Goal: Information Seeking & Learning: Learn about a topic

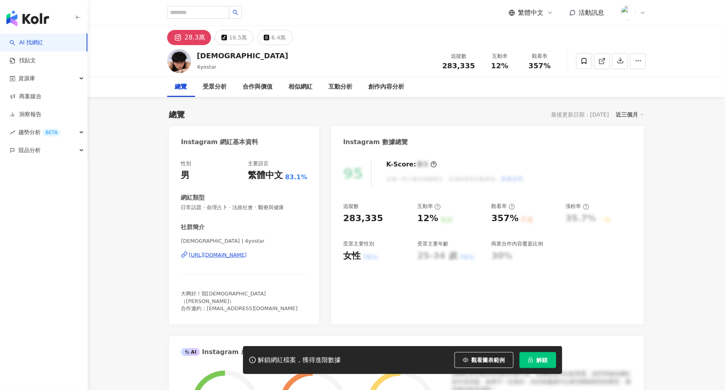
click at [540, 360] on span "解鎖" at bounding box center [542, 360] width 11 height 6
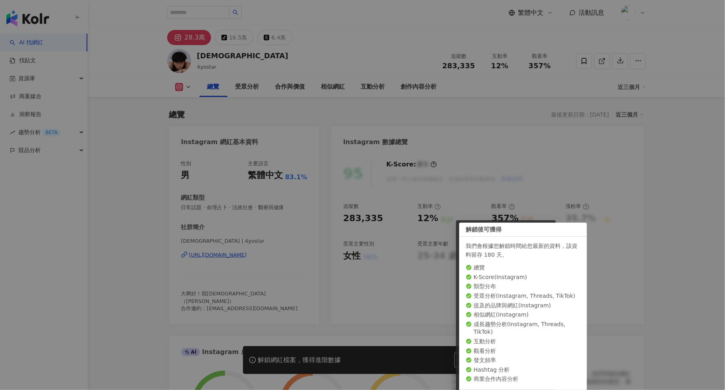
scroll to position [49, 0]
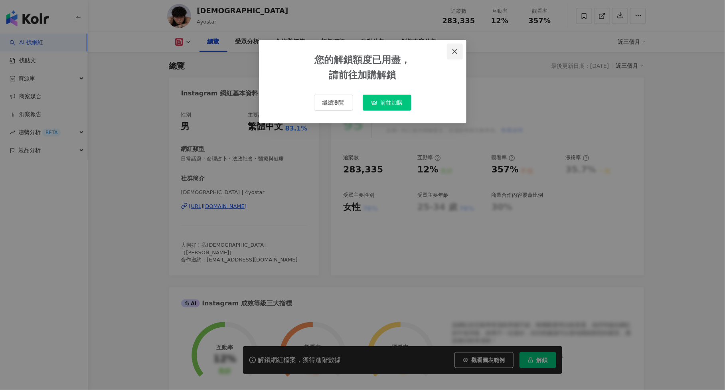
click at [456, 55] on button "Close" at bounding box center [455, 52] width 16 height 16
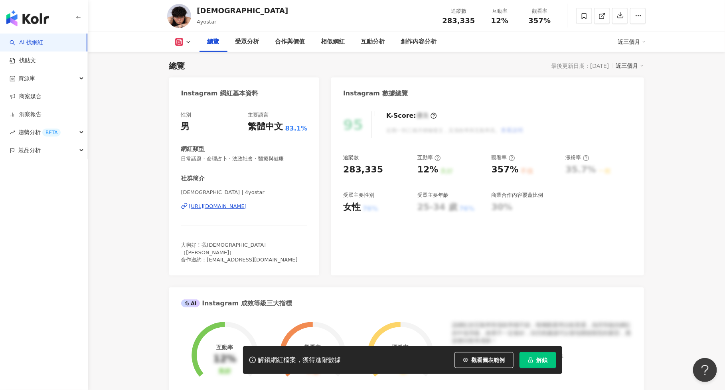
scroll to position [0, 0]
click at [43, 45] on link "AI 找網紅" at bounding box center [27, 43] width 34 height 8
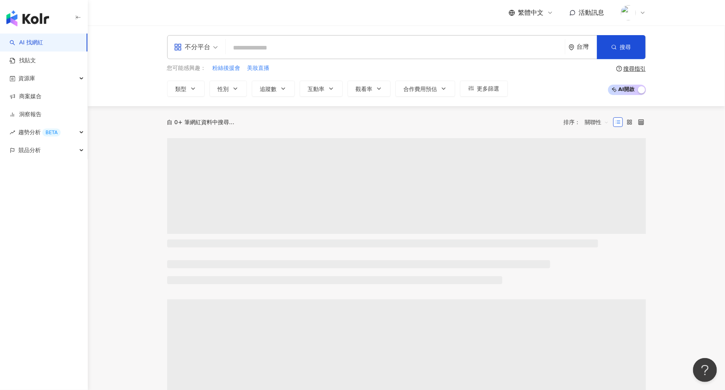
click at [295, 46] on input "search" at bounding box center [395, 47] width 333 height 15
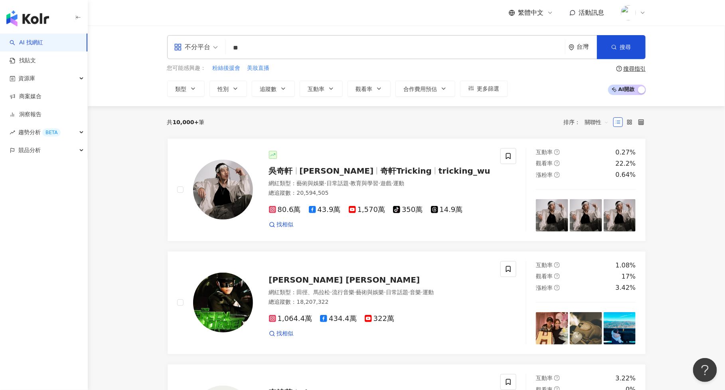
type input "**"
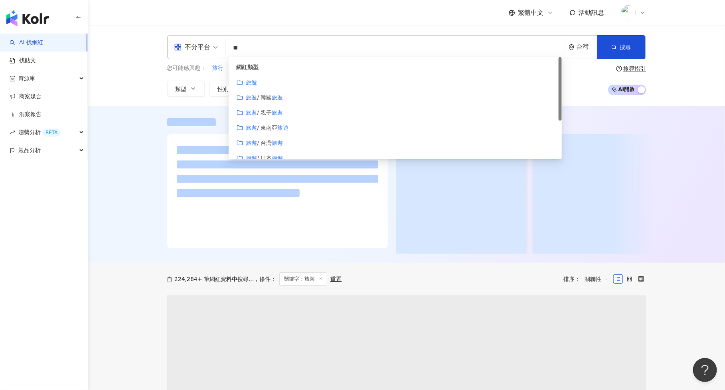
click at [271, 81] on div "旅遊" at bounding box center [396, 82] width 318 height 9
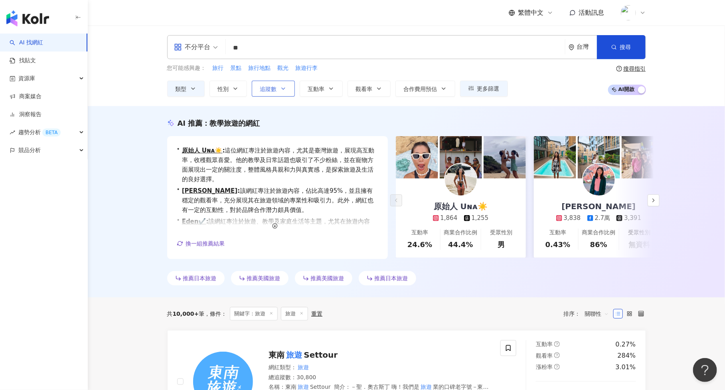
click at [264, 89] on span "追蹤數" at bounding box center [268, 89] width 17 height 6
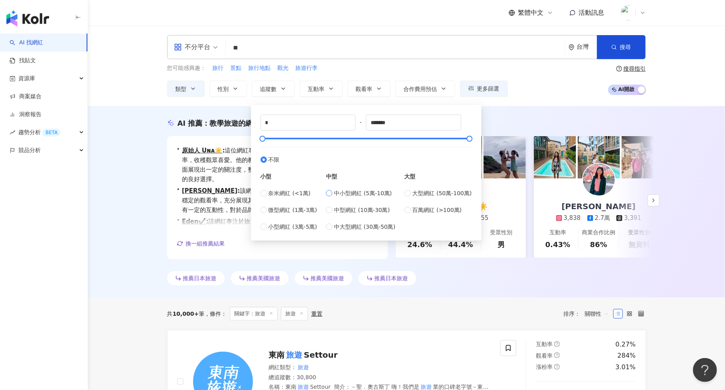
click at [341, 192] on span "中小型網紅 (5萬-10萬)" at bounding box center [363, 193] width 58 height 9
type input "*****"
drag, startPoint x: 397, startPoint y: 125, endPoint x: 339, endPoint y: 124, distance: 57.9
click at [339, 124] on div "***** - ***** 不限 小型 奈米網紅 (<1萬) 微型網紅 (1萬-3萬) 小型網紅 (3萬-5萬) 中型 中小型網紅 (5萬-10萬) 中型網紅…" at bounding box center [367, 173] width 212 height 117
type input "*"
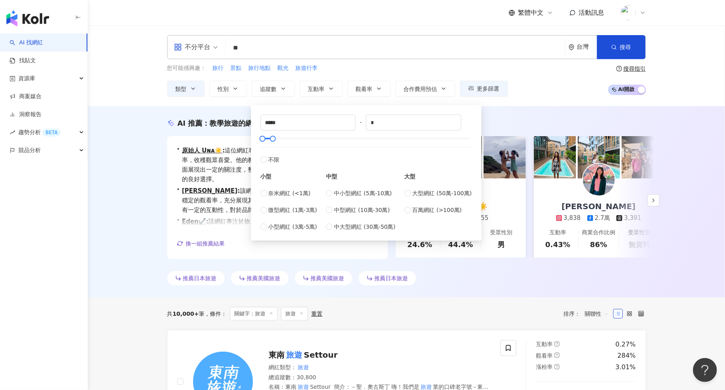
click at [395, 130] on div "***** - * 不限 小型 奈米網紅 (<1萬) 微型網紅 (1萬-3萬) 小型網紅 (3萬-5萬) 中型 中小型網紅 (5萬-10萬) 中型網紅 (10…" at bounding box center [367, 173] width 212 height 117
drag, startPoint x: 386, startPoint y: 122, endPoint x: 360, endPoint y: 121, distance: 26.4
click at [360, 121] on div "***** - * 不限 小型 奈米網紅 (<1萬) 微型網紅 (1萬-3萬) 小型網紅 (3萬-5萬) 中型 中小型網紅 (5萬-10萬) 中型網紅 (10…" at bounding box center [367, 173] width 212 height 117
type input "*"
type input "*****"
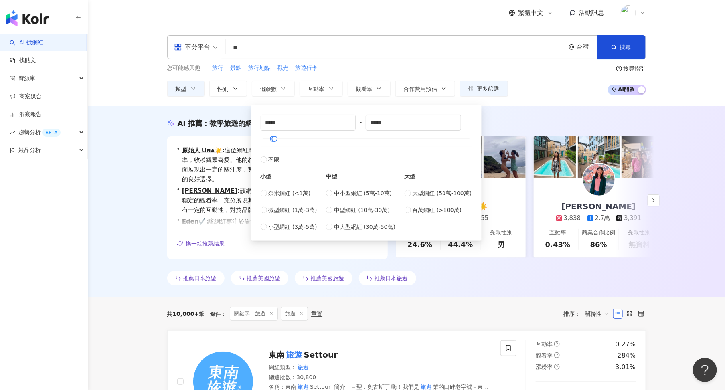
click at [547, 90] on div "您可能感興趣： 旅行 景點 旅行地點 觀光 旅遊行李 類型 性別 追蹤數 互動率 觀看率 合作費用預估 更多篩選 ***** - ***** 不限 小型 奈米…" at bounding box center [406, 80] width 479 height 33
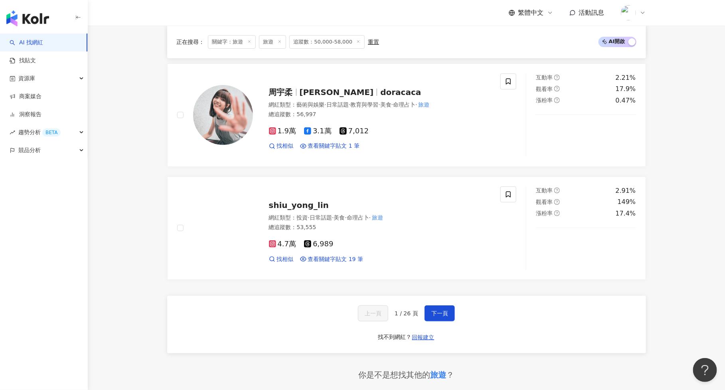
scroll to position [1406, 0]
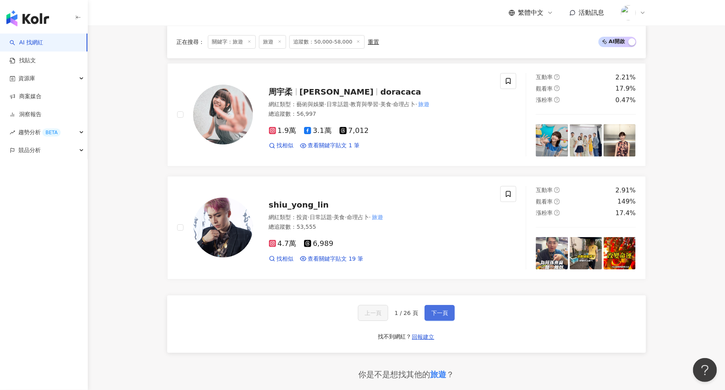
click at [444, 310] on span "下一頁" at bounding box center [440, 313] width 17 height 6
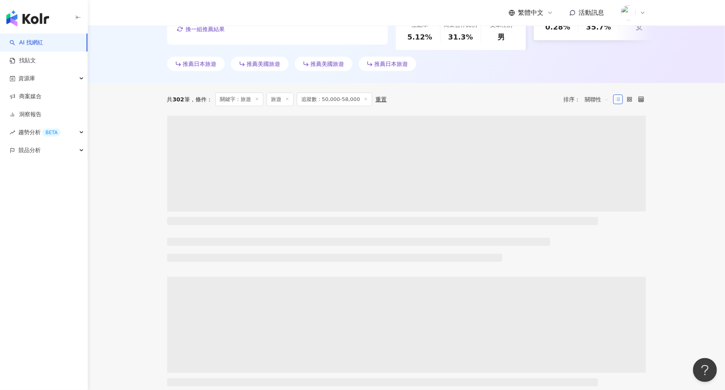
scroll to position [0, 0]
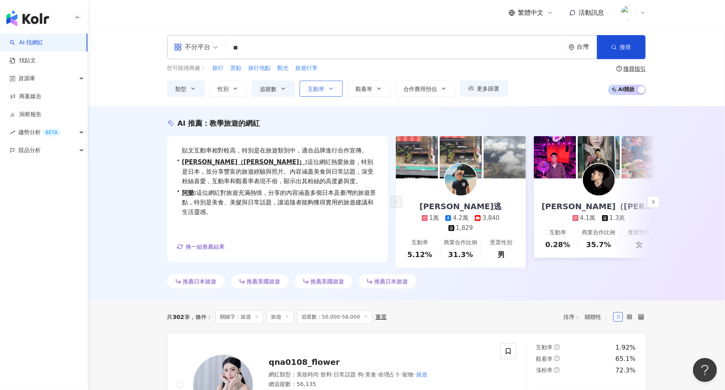
click at [317, 88] on span "互動率" at bounding box center [316, 89] width 17 height 6
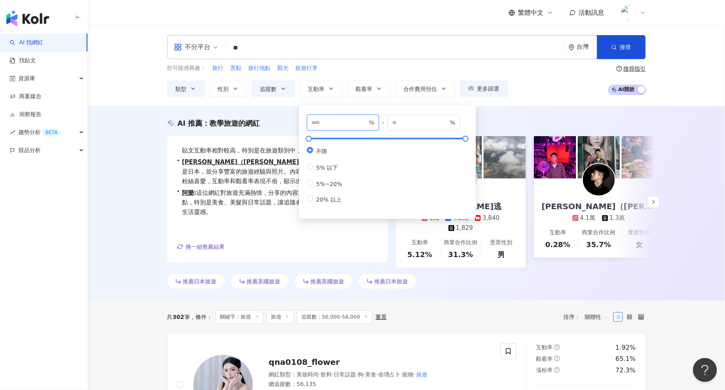
click at [339, 120] on input "number" at bounding box center [340, 122] width 56 height 9
type input "*"
click at [407, 125] on input "number" at bounding box center [420, 122] width 56 height 9
type input "*"
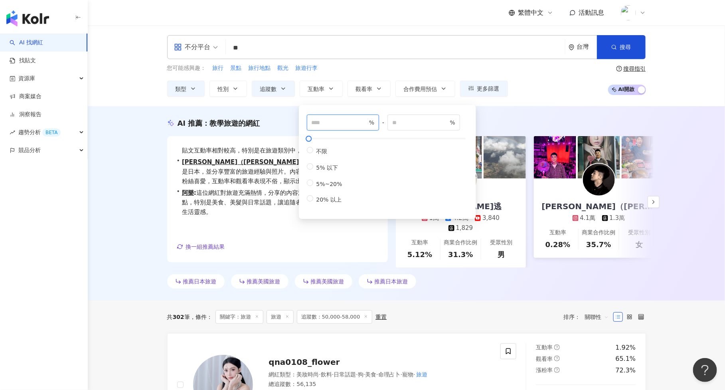
type input "*"
click at [343, 123] on input "*" at bounding box center [340, 122] width 56 height 9
type input "*"
click at [404, 120] on input "*" at bounding box center [420, 122] width 56 height 9
type input "*"
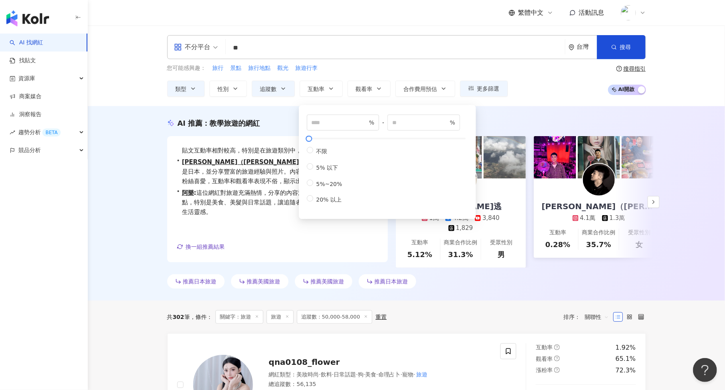
click at [548, 108] on div "AI 推薦 ： 教學旅遊的網紅 • 熊熊來七逃 : 這位網紅以旅遊內容為主，其中60%以上的貼文分享日本、韓國及泰國旅遊經驗，吸引了大量旅遊愛好者關注。同時，…" at bounding box center [407, 203] width 638 height 194
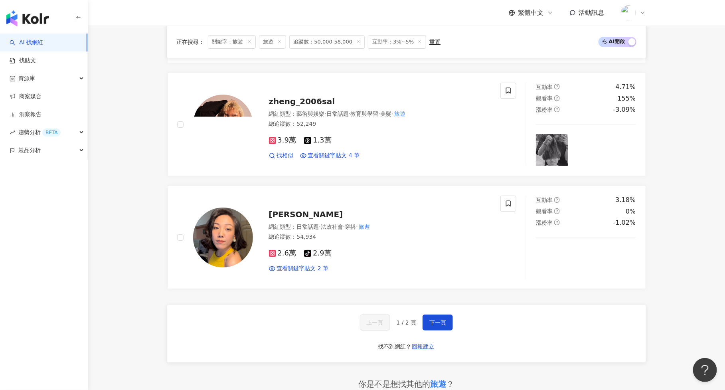
scroll to position [1397, 0]
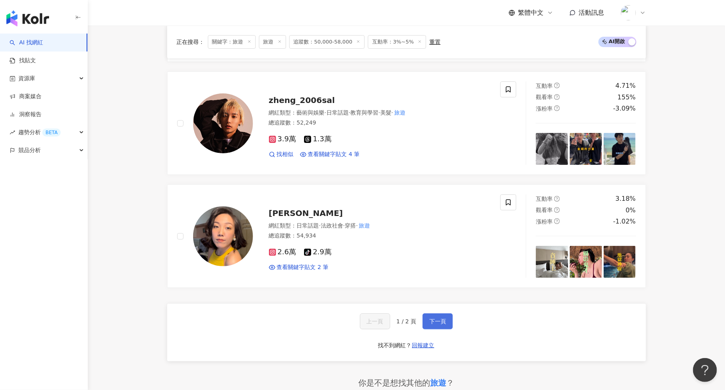
click at [428, 313] on button "下一頁" at bounding box center [438, 321] width 30 height 16
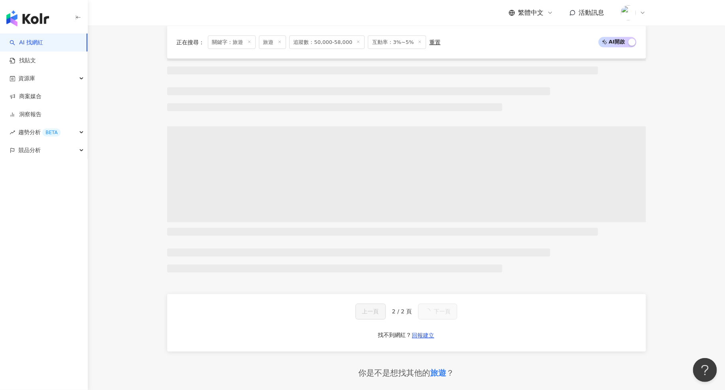
scroll to position [721, 0]
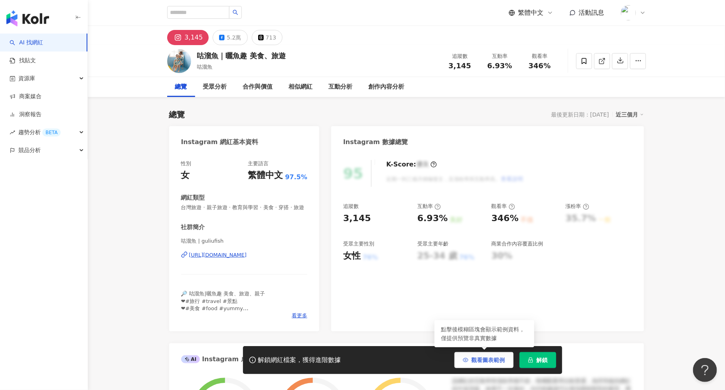
click at [476, 357] on button "觀看圖表範例" at bounding box center [484, 360] width 59 height 16
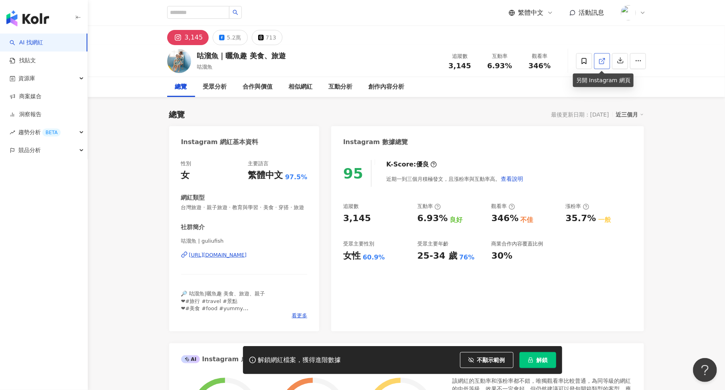
click at [605, 61] on icon at bounding box center [602, 60] width 7 height 7
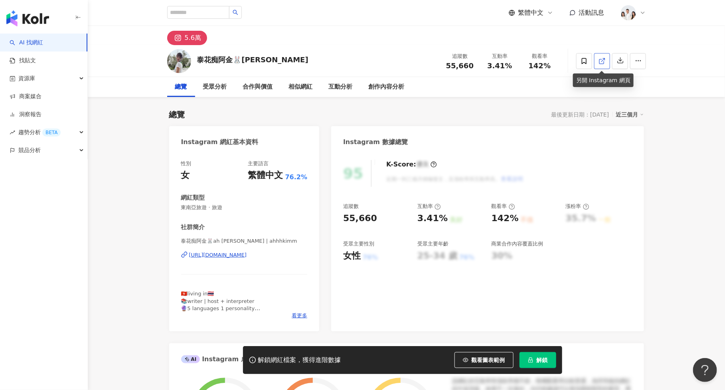
click at [601, 60] on icon at bounding box center [602, 60] width 7 height 7
